Goal: Check status: Check status

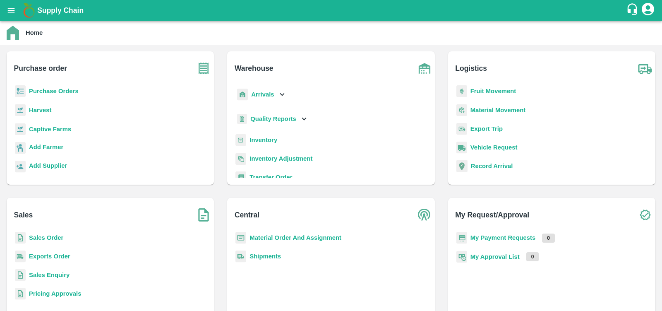
click at [50, 240] on b "Sales Order" at bounding box center [46, 237] width 34 height 7
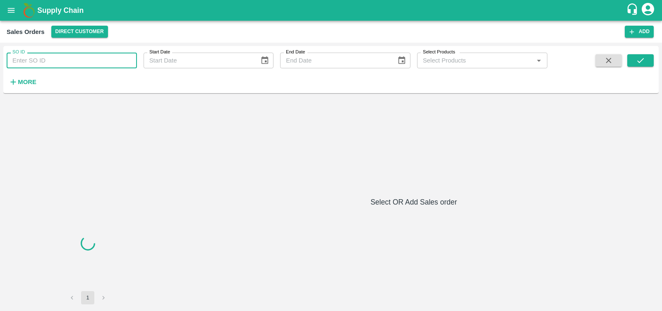
click at [56, 65] on input "SO ID" at bounding box center [72, 61] width 130 height 16
paste input "603569"
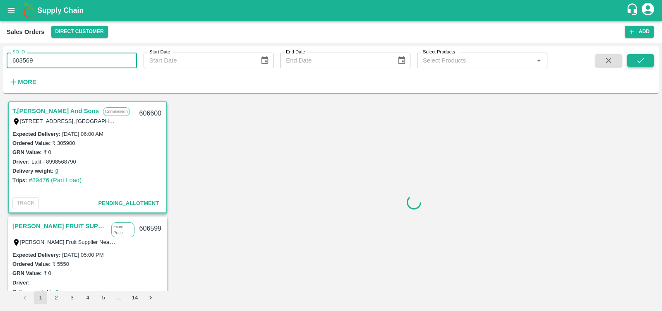
type input "603569"
click at [641, 60] on icon "submit" at bounding box center [640, 60] width 7 height 5
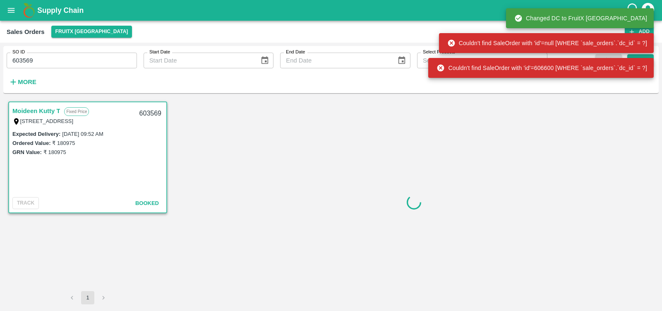
click at [29, 110] on link "Moideen Kutty T" at bounding box center [36, 110] width 48 height 11
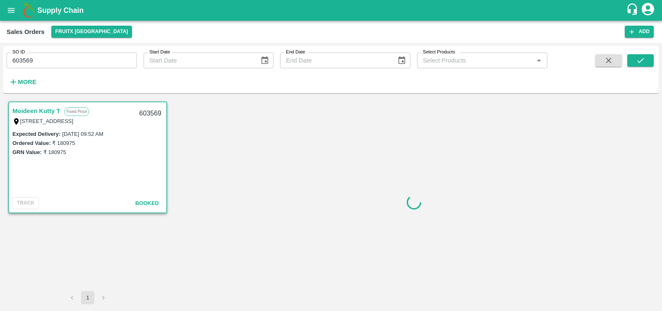
click at [35, 110] on link "Moideen Kutty T" at bounding box center [36, 110] width 48 height 11
click at [41, 110] on link "Moideen Kutty T" at bounding box center [36, 110] width 48 height 11
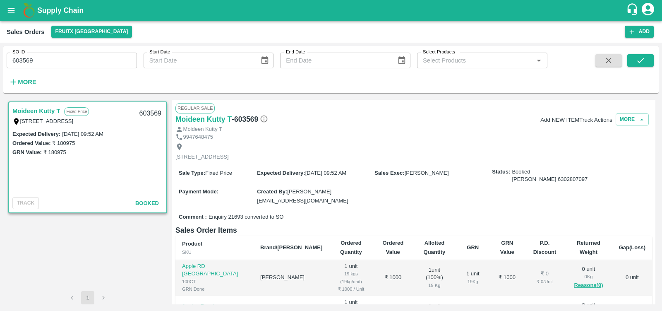
click at [148, 115] on div "603569" at bounding box center [150, 113] width 32 height 19
copy div "603569"
